Goal: Find specific page/section: Find specific page/section

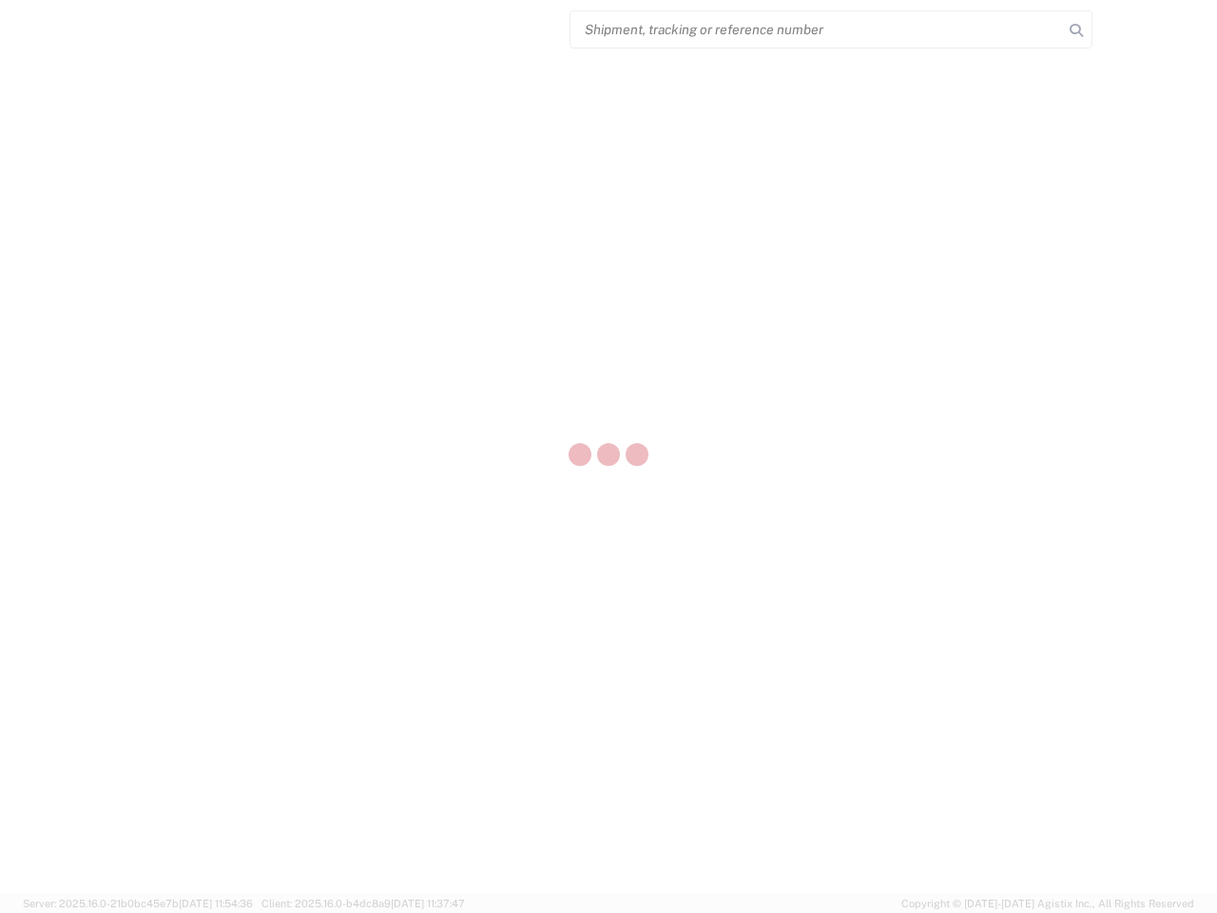
select select "US"
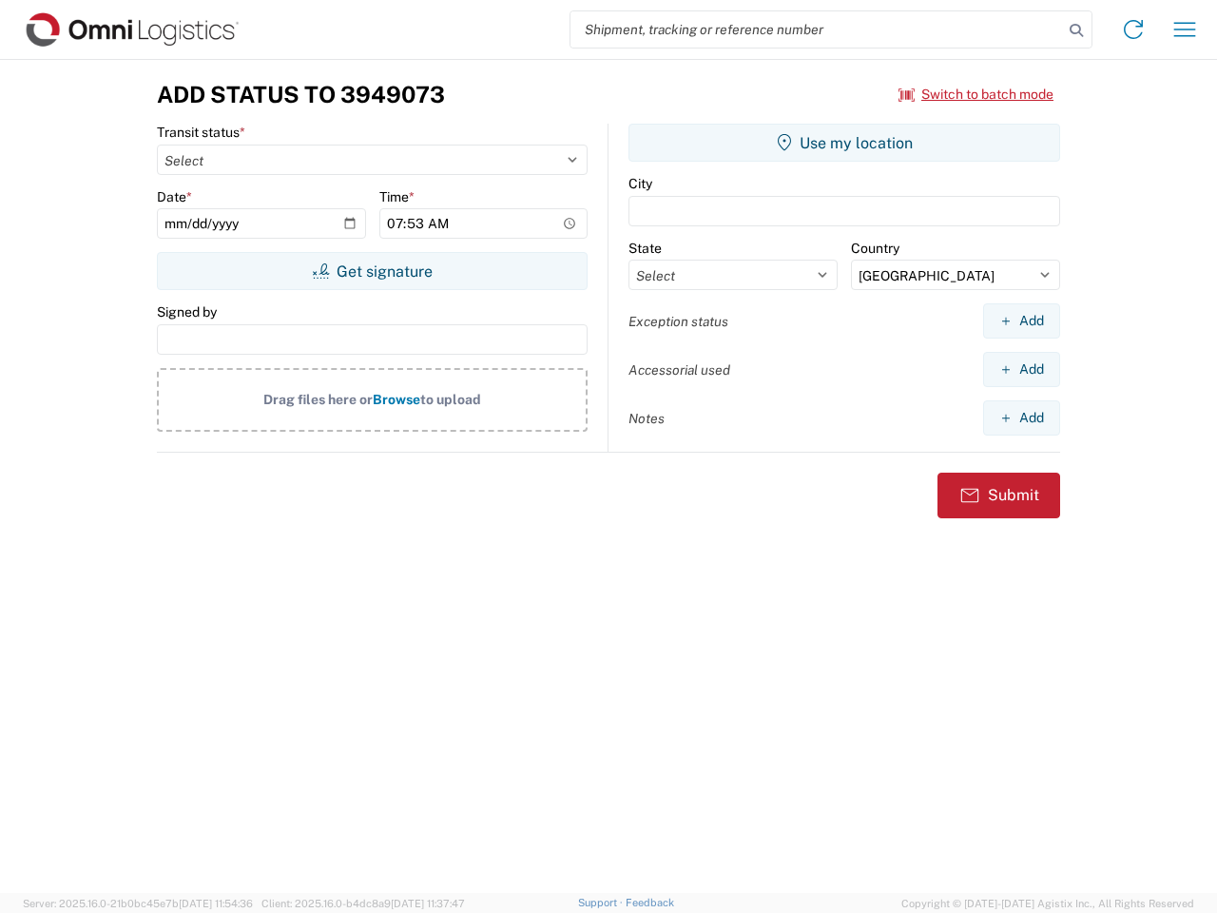
click at [817, 29] on input "search" at bounding box center [816, 29] width 493 height 36
click at [1076, 30] on icon at bounding box center [1076, 30] width 27 height 27
click at [1133, 29] on icon at bounding box center [1133, 29] width 30 height 30
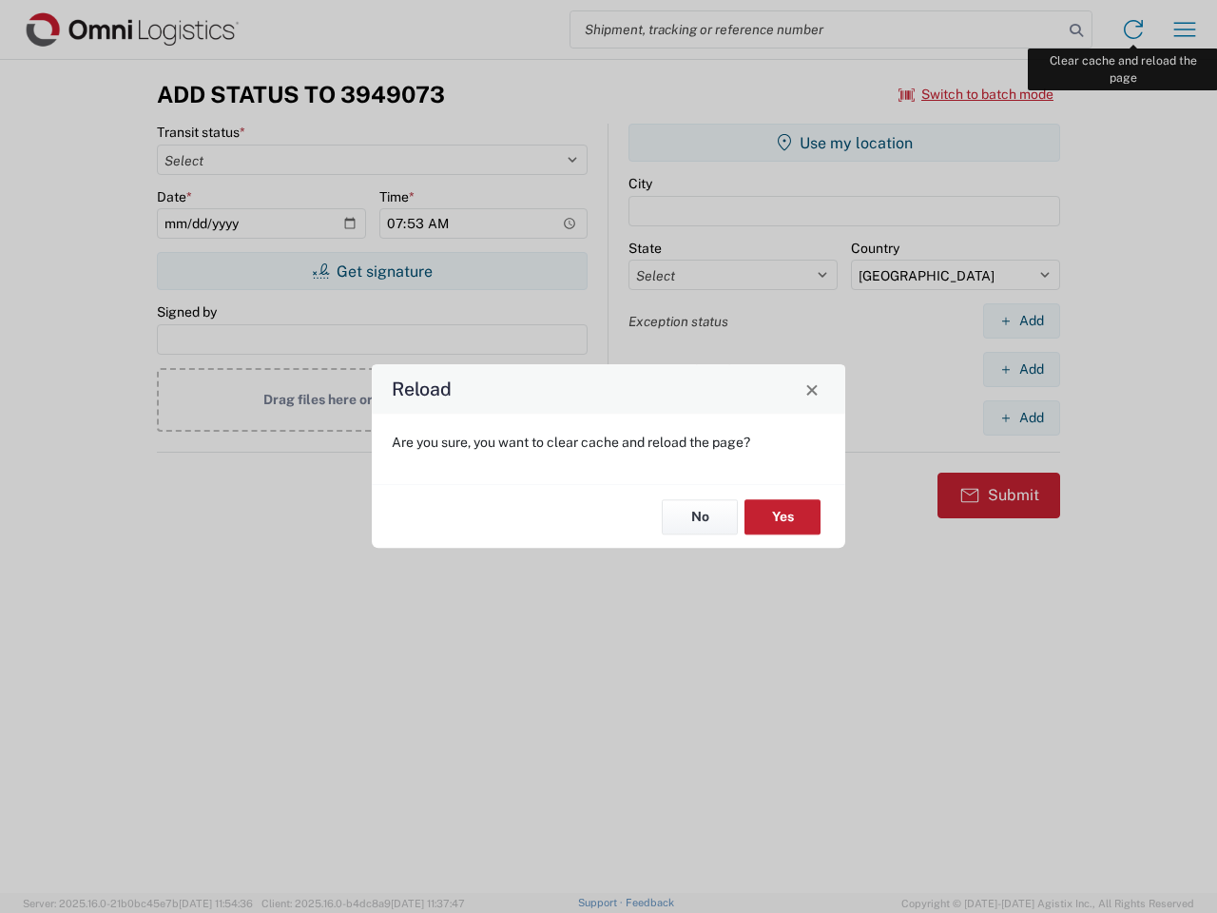
click at [1185, 29] on div "Reload Are you sure, you want to clear cache and reload the page? No Yes" at bounding box center [608, 456] width 1217 height 913
click at [976, 94] on div "Reload Are you sure, you want to clear cache and reload the page? No Yes" at bounding box center [608, 456] width 1217 height 913
click at [372, 271] on div "Reload Are you sure, you want to clear cache and reload the page? No Yes" at bounding box center [608, 456] width 1217 height 913
click at [844, 143] on div "Reload Are you sure, you want to clear cache and reload the page? No Yes" at bounding box center [608, 456] width 1217 height 913
click at [1021, 320] on div "Reload Are you sure, you want to clear cache and reload the page? No Yes" at bounding box center [608, 456] width 1217 height 913
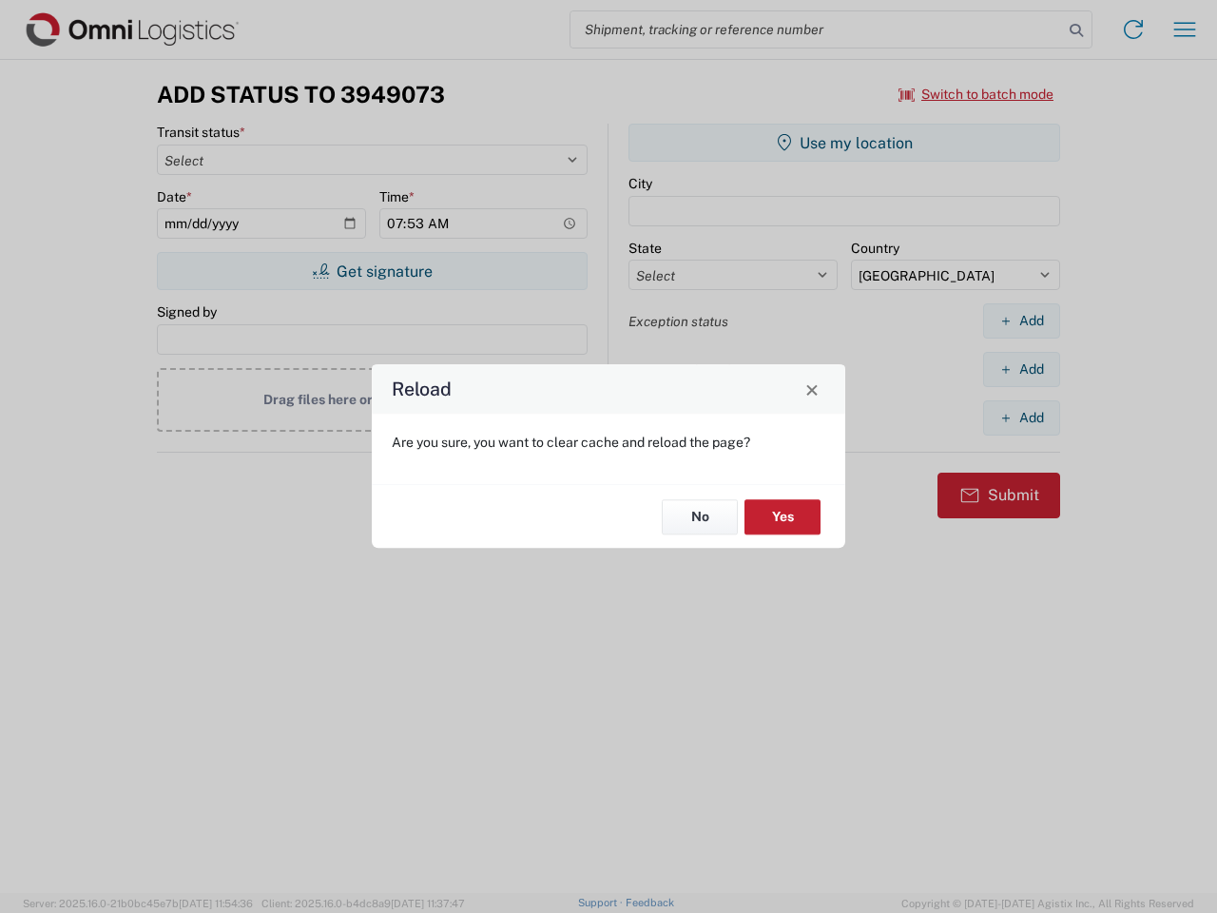
click at [1021, 369] on div "Reload Are you sure, you want to clear cache and reload the page? No Yes" at bounding box center [608, 456] width 1217 height 913
click at [1021, 417] on div "Reload Are you sure, you want to clear cache and reload the page? No Yes" at bounding box center [608, 456] width 1217 height 913
